Goal: Find specific page/section: Find specific page/section

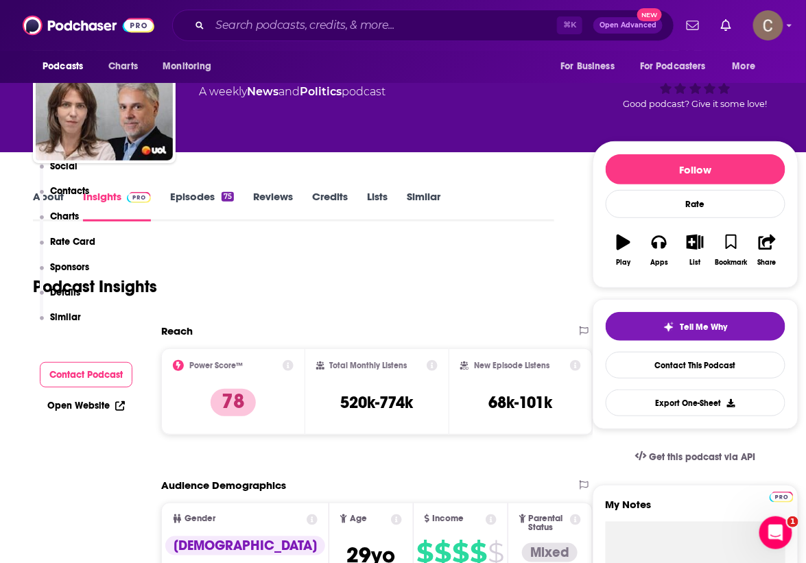
scroll to position [14, 0]
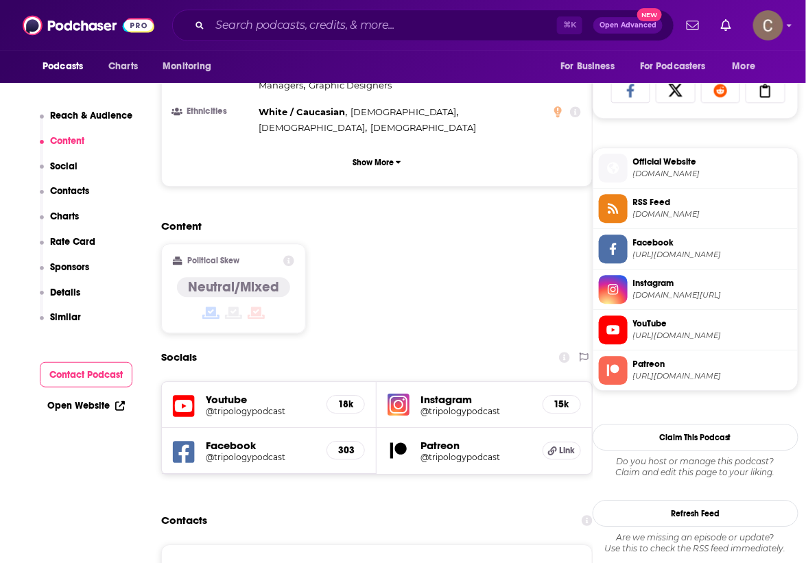
scroll to position [904, 0]
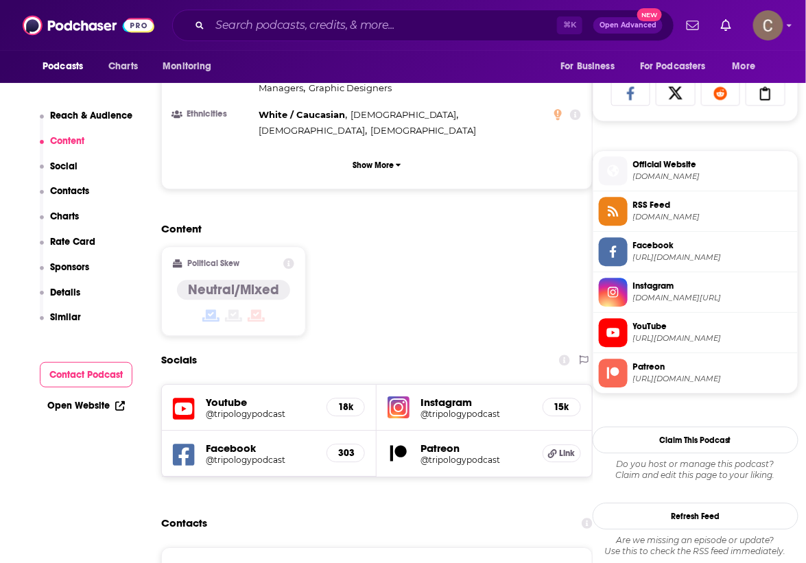
click at [448, 455] on h5 "@tripologypodcast" at bounding box center [475, 460] width 110 height 10
